Goal: Communication & Community: Answer question/provide support

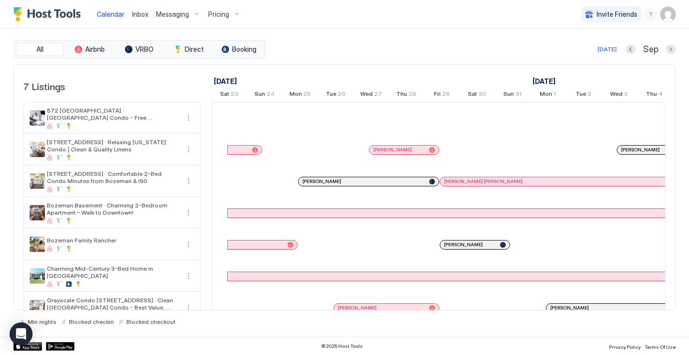
scroll to position [0, 532]
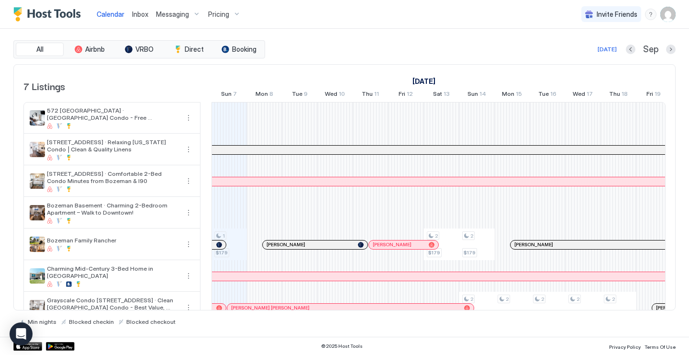
click at [139, 13] on span "Inbox" at bounding box center [140, 14] width 16 height 8
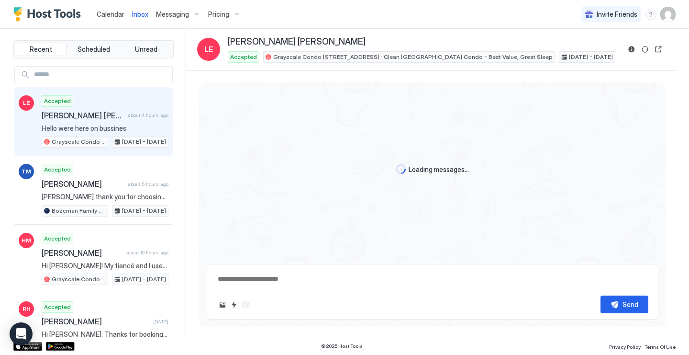
click at [91, 70] on input "Input Field" at bounding box center [101, 75] width 142 height 16
type textarea "*"
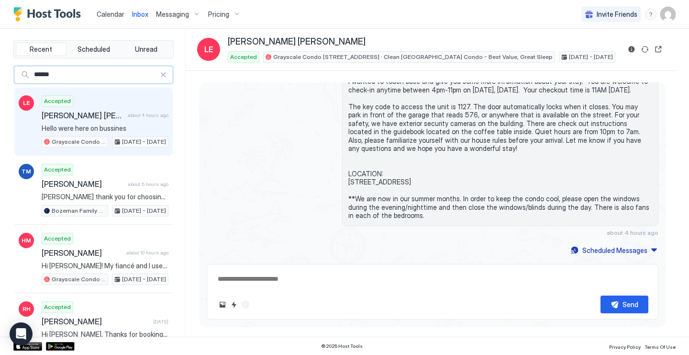
type input "*******"
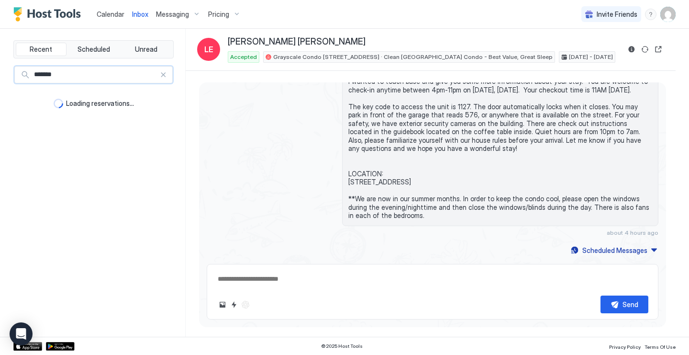
type textarea "*"
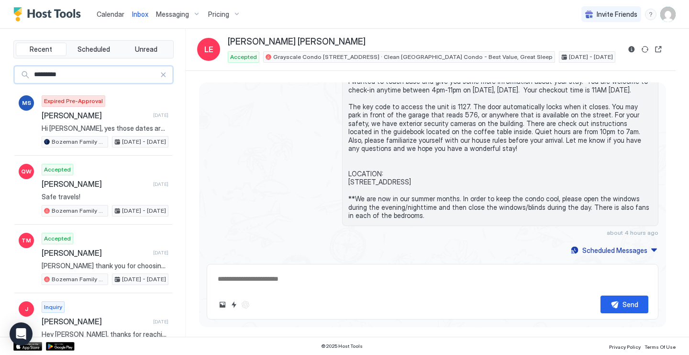
type input "**********"
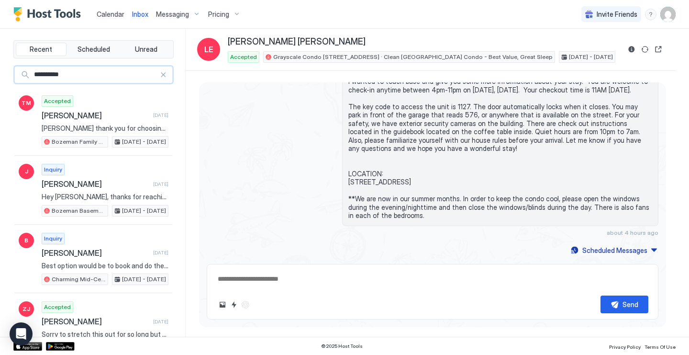
type textarea "*"
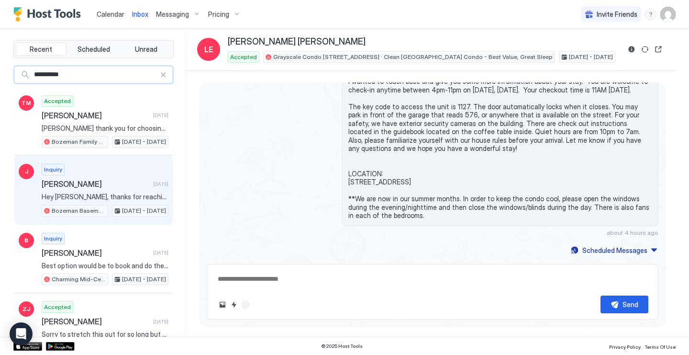
scroll to position [2, 0]
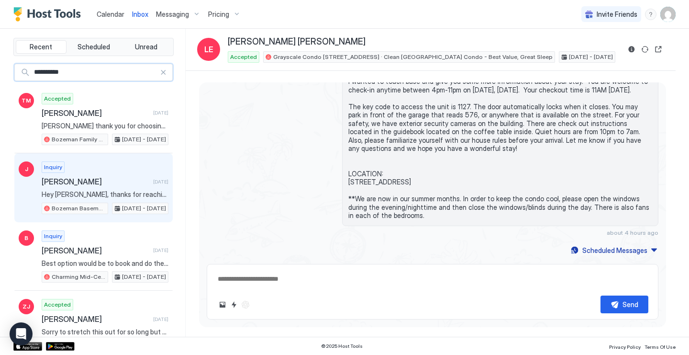
type input "**********"
click at [114, 175] on div "Inquiry [PERSON_NAME] [DATE] Hey [PERSON_NAME], thanks for reaching out. Unfort…" at bounding box center [105, 187] width 127 height 53
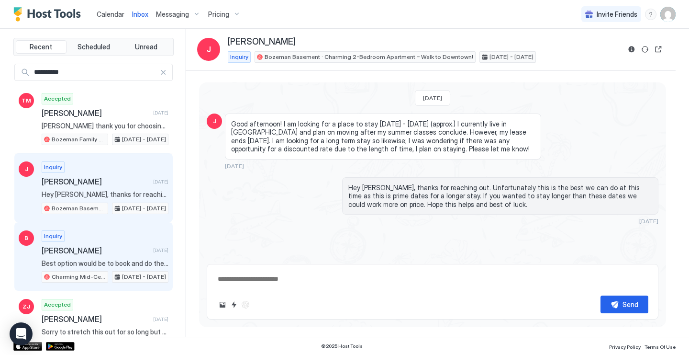
click at [113, 241] on div "Inquiry [PERSON_NAME] [DATE] Best option would be to book and do the monthly pa…" at bounding box center [105, 256] width 127 height 53
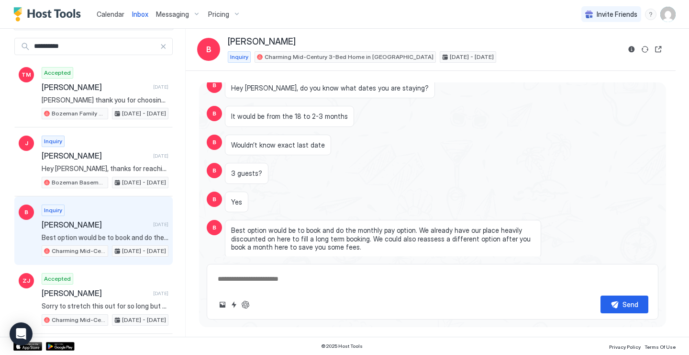
scroll to position [29, 0]
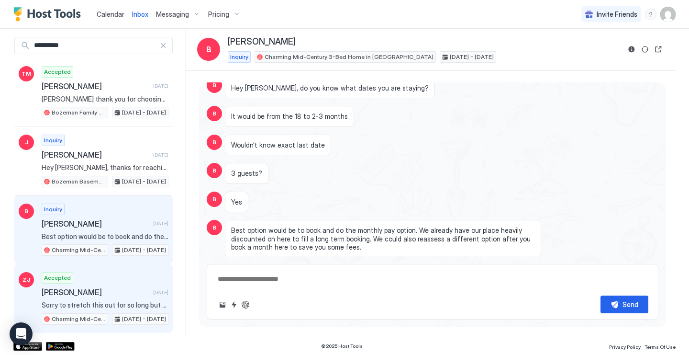
click at [103, 272] on div "Accepted [PERSON_NAME] [DATE] Sorry to stretch this out for so long but the ins…" at bounding box center [105, 298] width 127 height 53
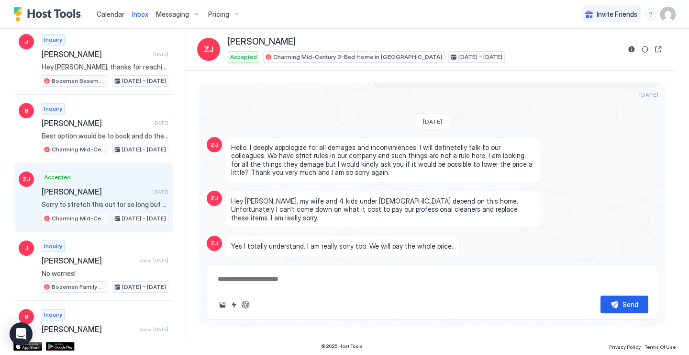
scroll to position [133, 0]
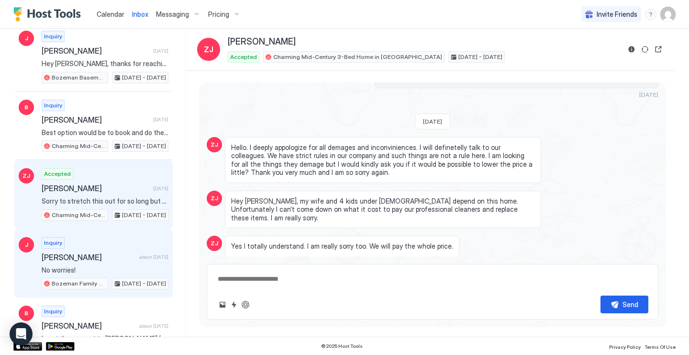
click at [106, 243] on div "Inquiry [PERSON_NAME] about [DATE] No worries! Bozeman Family Rancher [DATE] - …" at bounding box center [105, 263] width 127 height 53
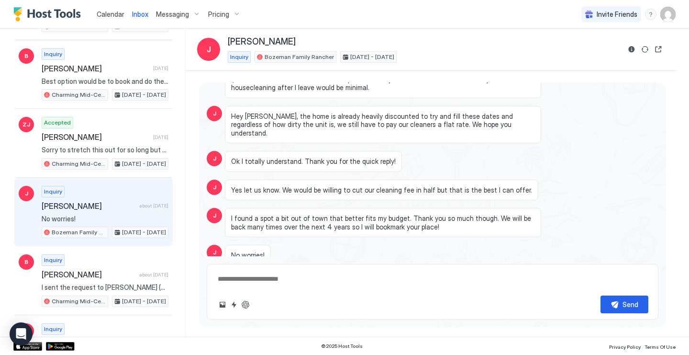
scroll to position [188, 0]
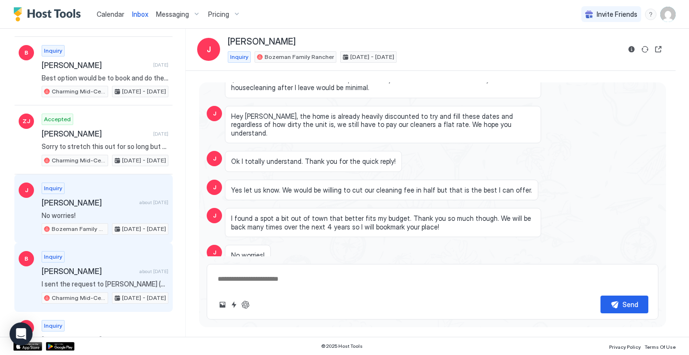
click at [106, 261] on div "Inquiry [PERSON_NAME] about [DATE] I sent the request to [PERSON_NAME] (person …" at bounding box center [105, 277] width 127 height 53
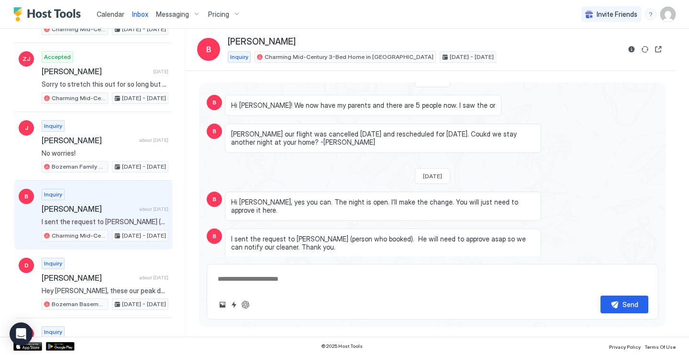
scroll to position [253, 0]
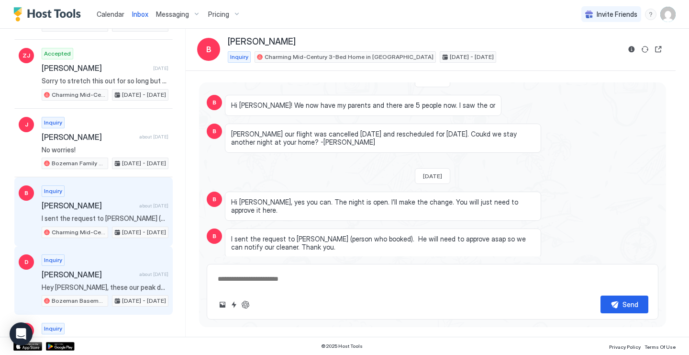
click at [108, 267] on div "Inquiry [PERSON_NAME] about [DATE] Hey [PERSON_NAME], these our peak dates and …" at bounding box center [105, 280] width 127 height 53
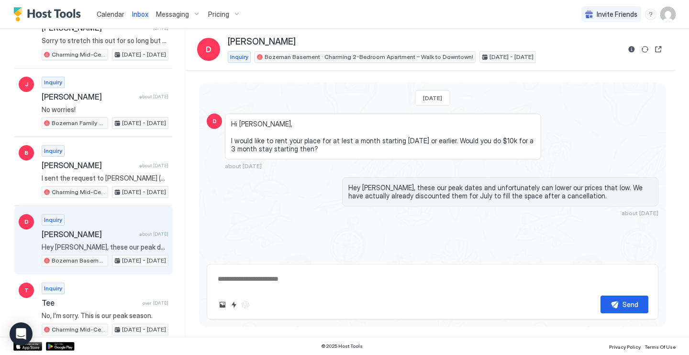
scroll to position [296, 0]
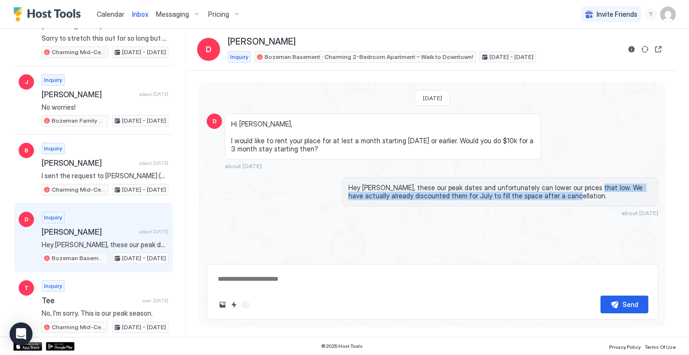
drag, startPoint x: 580, startPoint y: 187, endPoint x: 580, endPoint y: 196, distance: 9.1
click at [580, 196] on span "Hey [PERSON_NAME], these our peak dates and unfortunately can lower our prices …" at bounding box center [501, 191] width 304 height 17
copy span "We have actually already discounted them for July to fill the space after a can…"
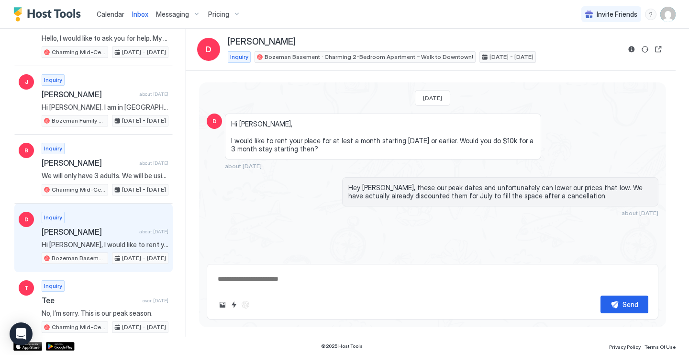
type textarea "*"
